Goal: Information Seeking & Learning: Understand process/instructions

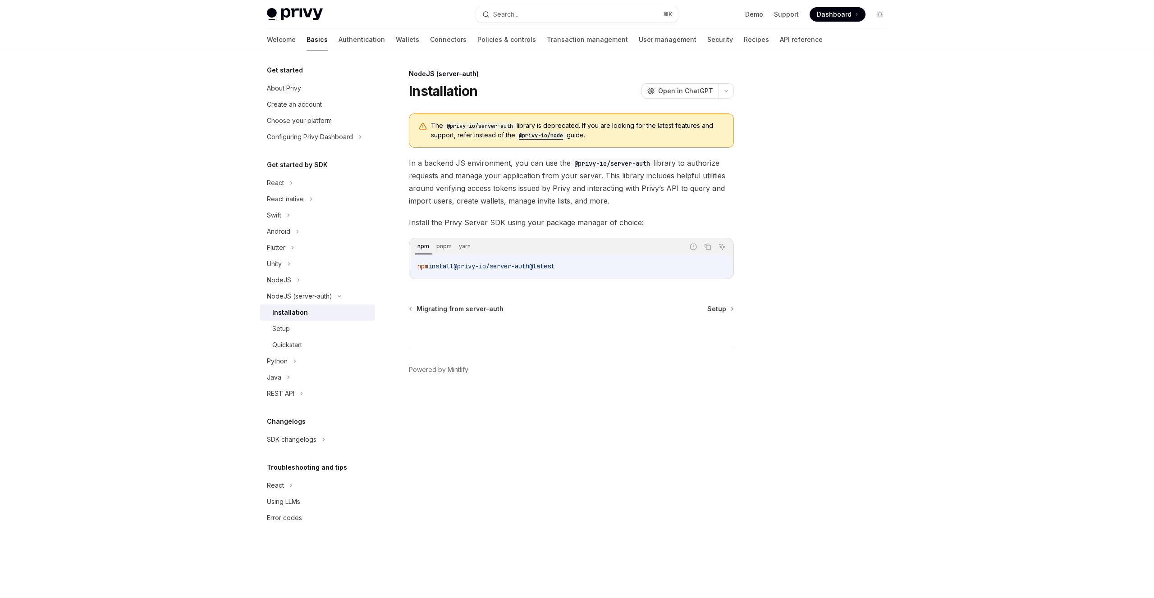
click at [536, 137] on code "@privy-io/node" at bounding box center [540, 135] width 51 height 9
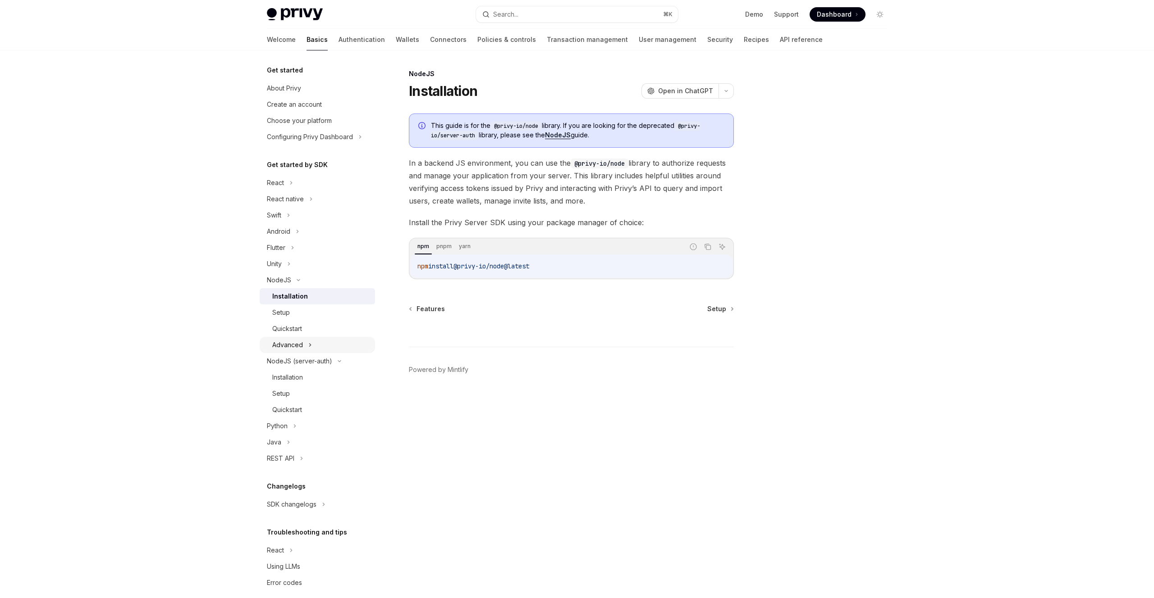
click at [319, 348] on button "Advanced" at bounding box center [317, 345] width 115 height 16
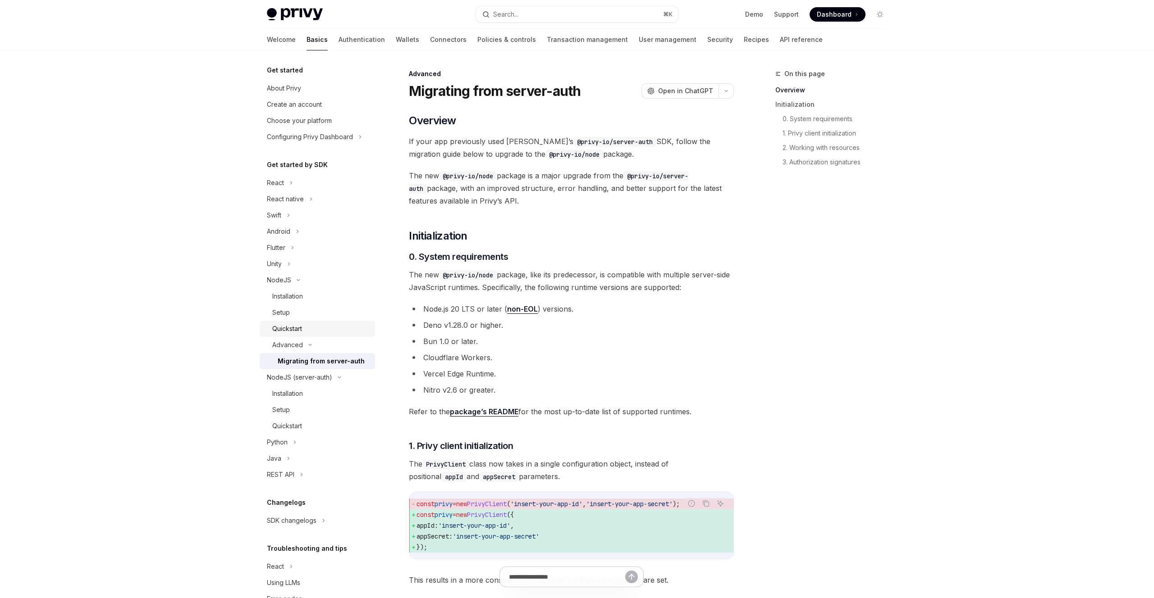
click at [316, 324] on div "Quickstart" at bounding box center [320, 329] width 97 height 11
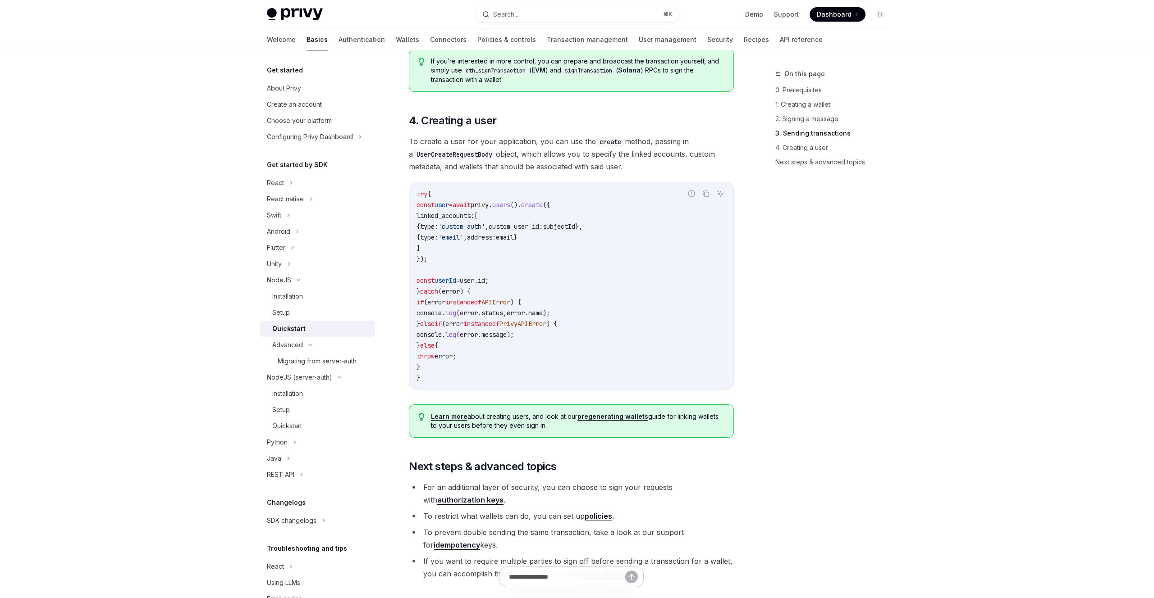
scroll to position [1666, 0]
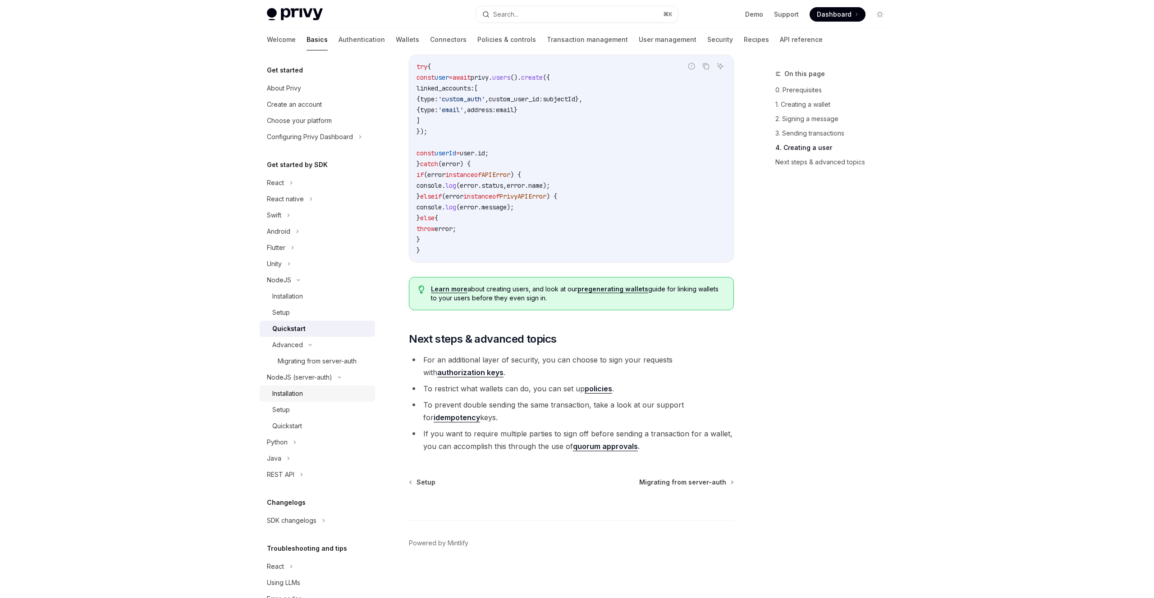
click at [348, 395] on div "Installation" at bounding box center [320, 393] width 97 height 11
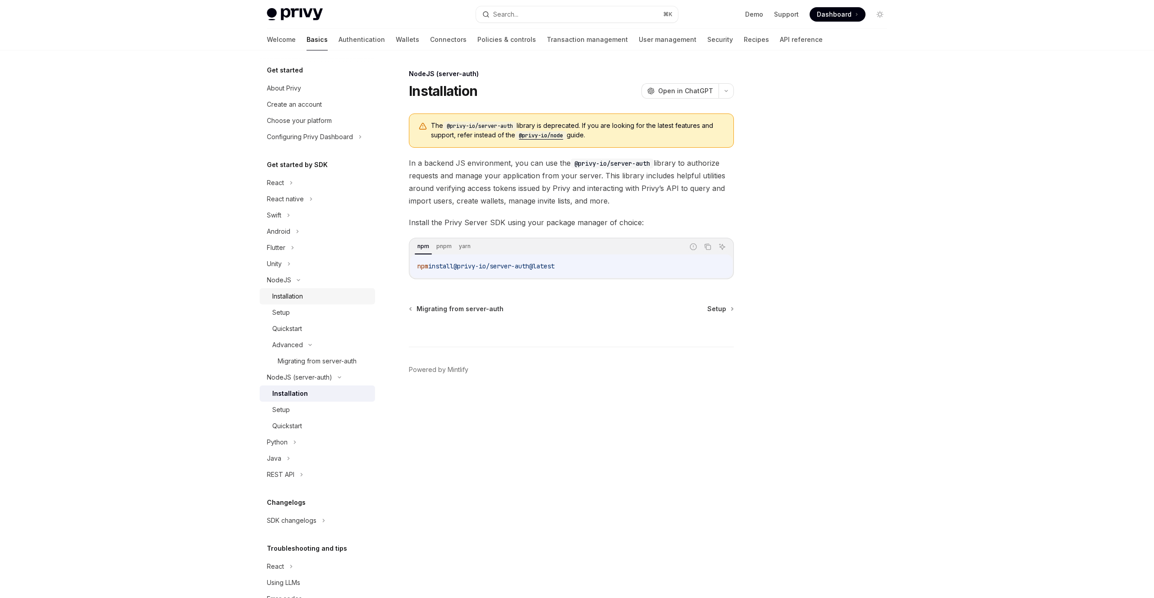
click at [327, 297] on div "Installation" at bounding box center [320, 296] width 97 height 11
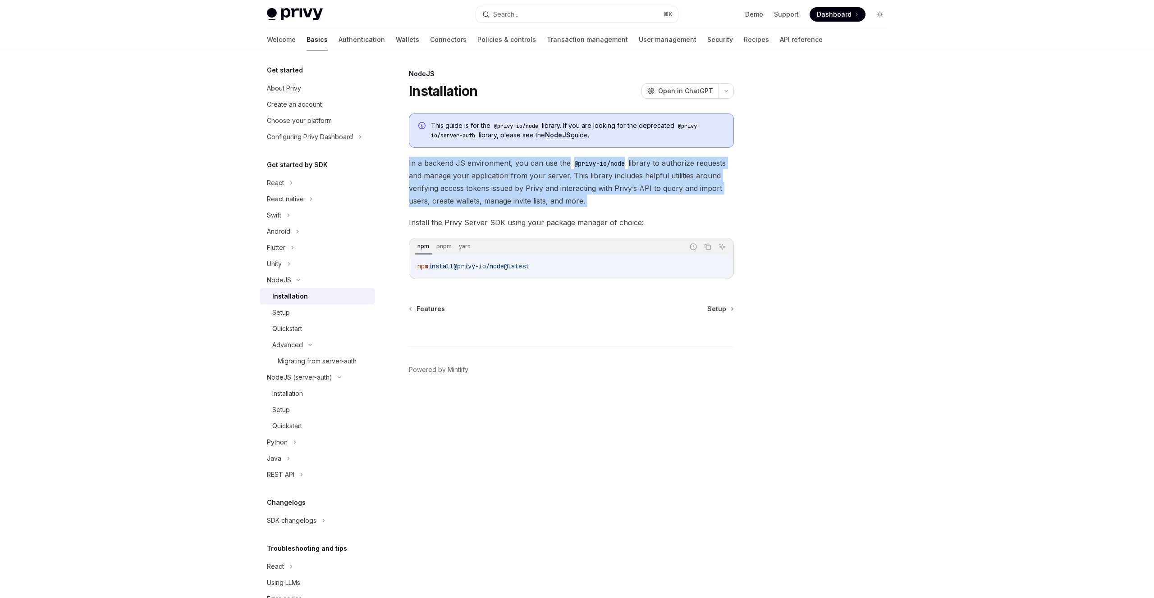
drag, startPoint x: 610, startPoint y: 151, endPoint x: 658, endPoint y: 215, distance: 80.2
click at [658, 215] on div "This guide is for the @privy-io/node library. If you are looking for the deprec…" at bounding box center [571, 197] width 325 height 166
drag, startPoint x: 657, startPoint y: 210, endPoint x: 645, endPoint y: 151, distance: 59.3
click at [645, 151] on div "This guide is for the @privy-io/node library. If you are looking for the deprec…" at bounding box center [571, 197] width 325 height 166
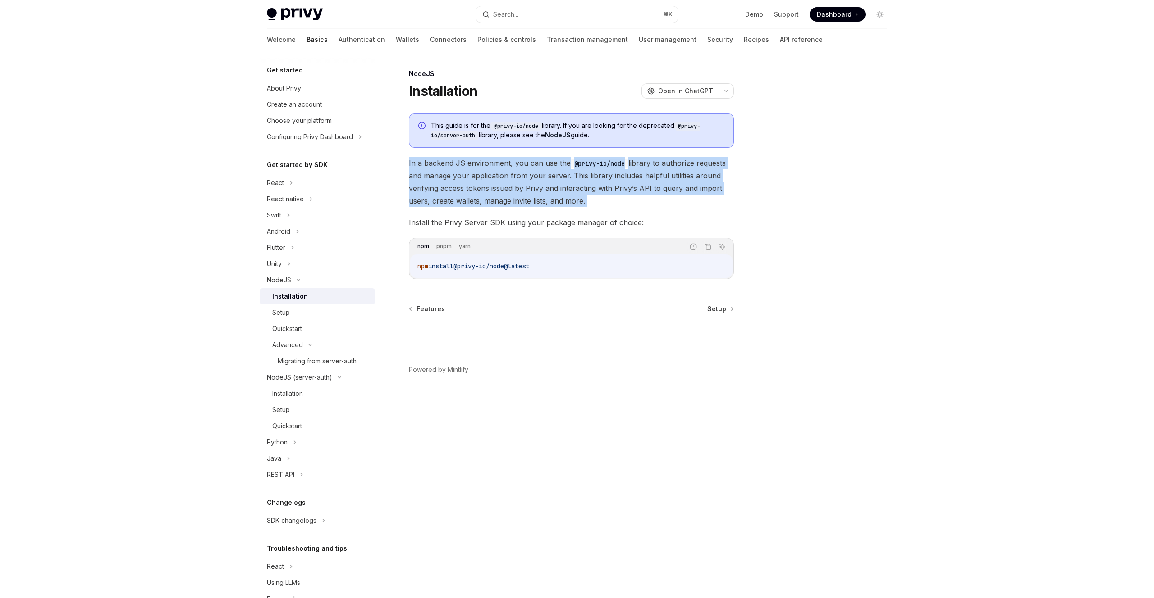
click at [645, 151] on div "This guide is for the @privy-io/node library. If you are looking for the deprec…" at bounding box center [571, 197] width 325 height 166
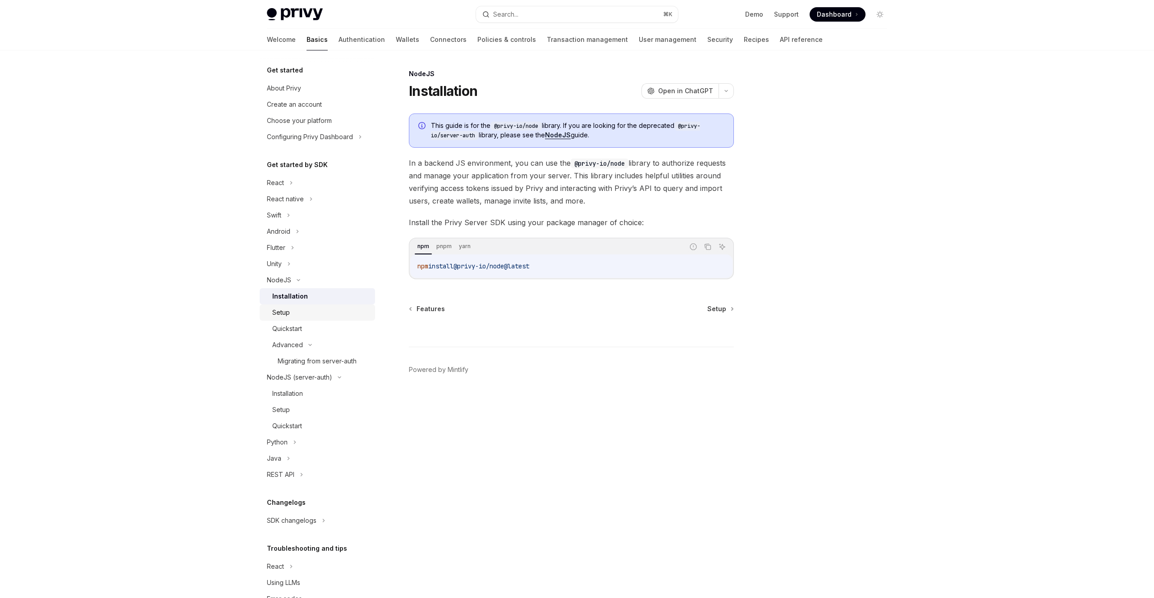
click at [344, 312] on div "Setup" at bounding box center [320, 312] width 97 height 11
type textarea "*"
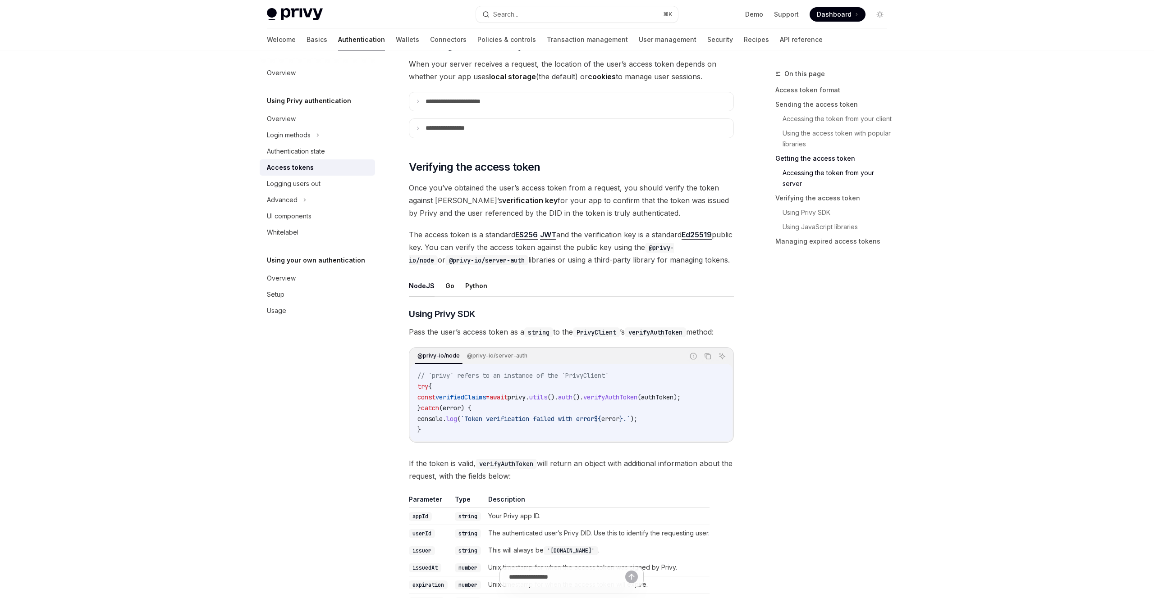
scroll to position [1189, 0]
